Goal: Task Accomplishment & Management: Manage account settings

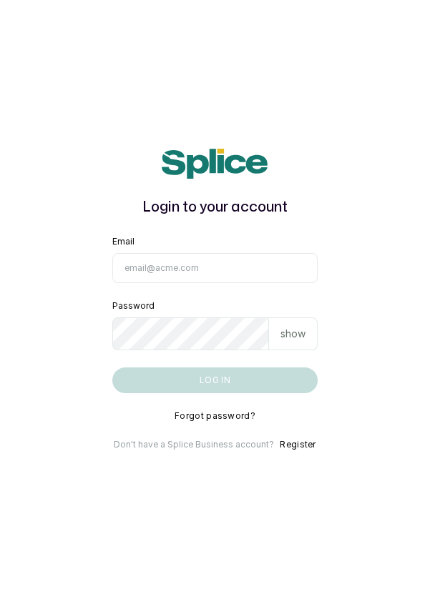
type input "info@dermaspaceng.com"
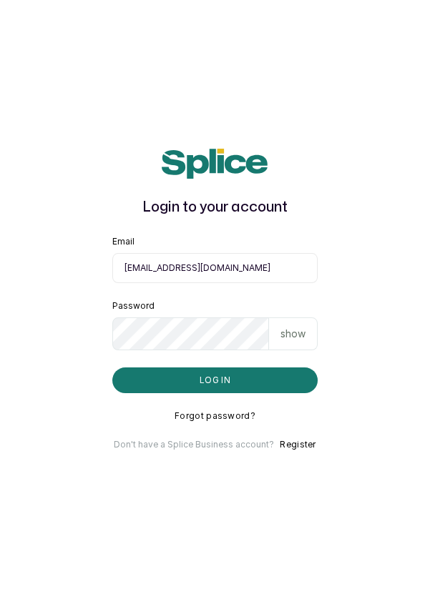
click at [112, 368] on button "Log in" at bounding box center [215, 381] width 206 height 26
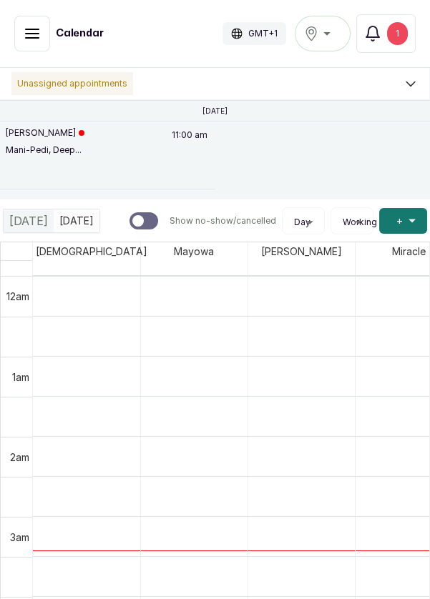
scroll to position [481, 0]
click at [406, 30] on div "1" at bounding box center [397, 33] width 21 height 23
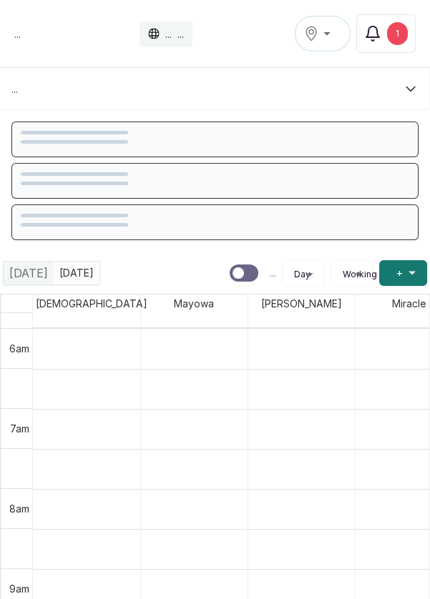
scroll to position [481, 0]
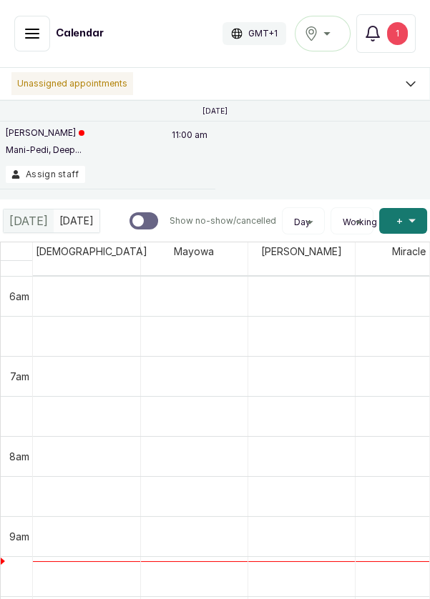
click at [19, 28] on button "Show no-show/cancelled" at bounding box center [32, 34] width 36 height 36
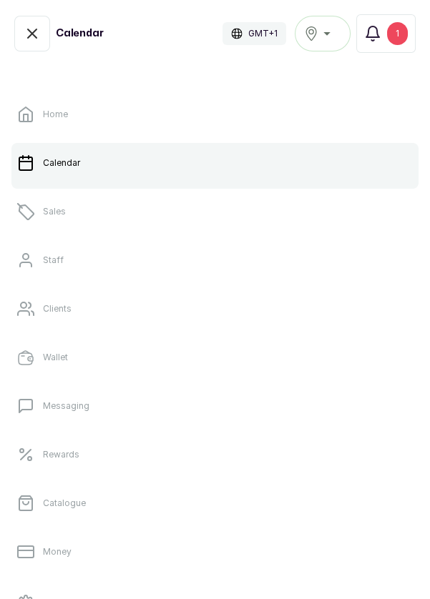
click at [88, 210] on link "Sales" at bounding box center [214, 212] width 407 height 40
